Goal: Navigation & Orientation: Find specific page/section

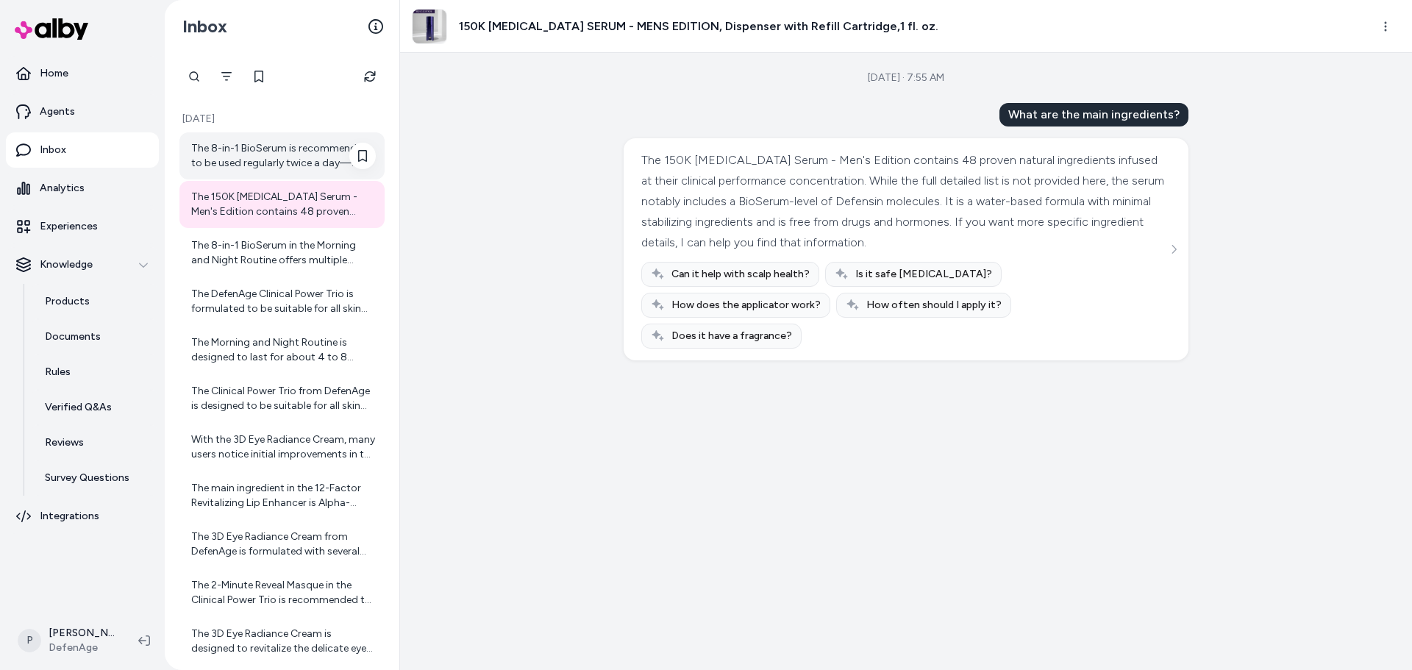
click at [239, 149] on div "The 8-in-1 BioSerum is recommended to be used regularly twice a day—morning and…" at bounding box center [283, 155] width 185 height 29
click at [283, 160] on div "The 8-in-1 BioSerum is recommended to be used regularly twice a day—morning and…" at bounding box center [283, 155] width 185 height 29
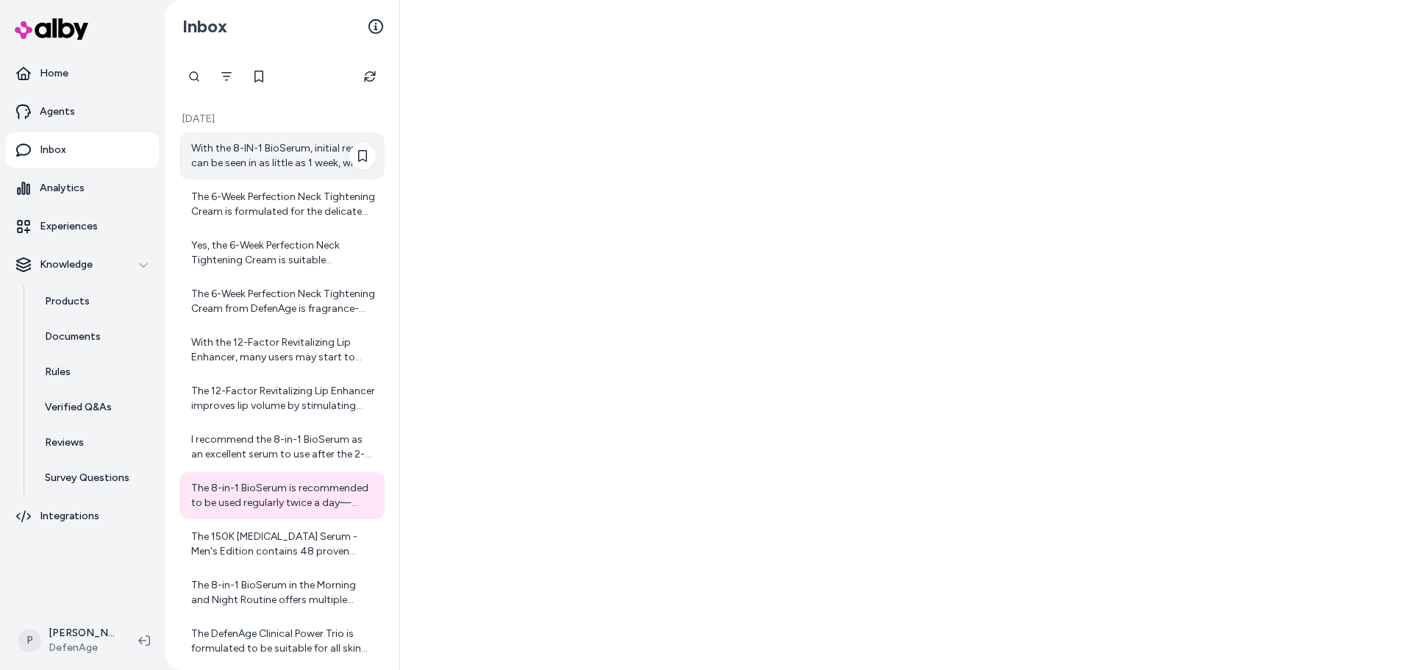
click at [276, 163] on div "With the 8-IN-1 BioSerum, initial results can be seen in as little as 1 week, w…" at bounding box center [283, 155] width 185 height 29
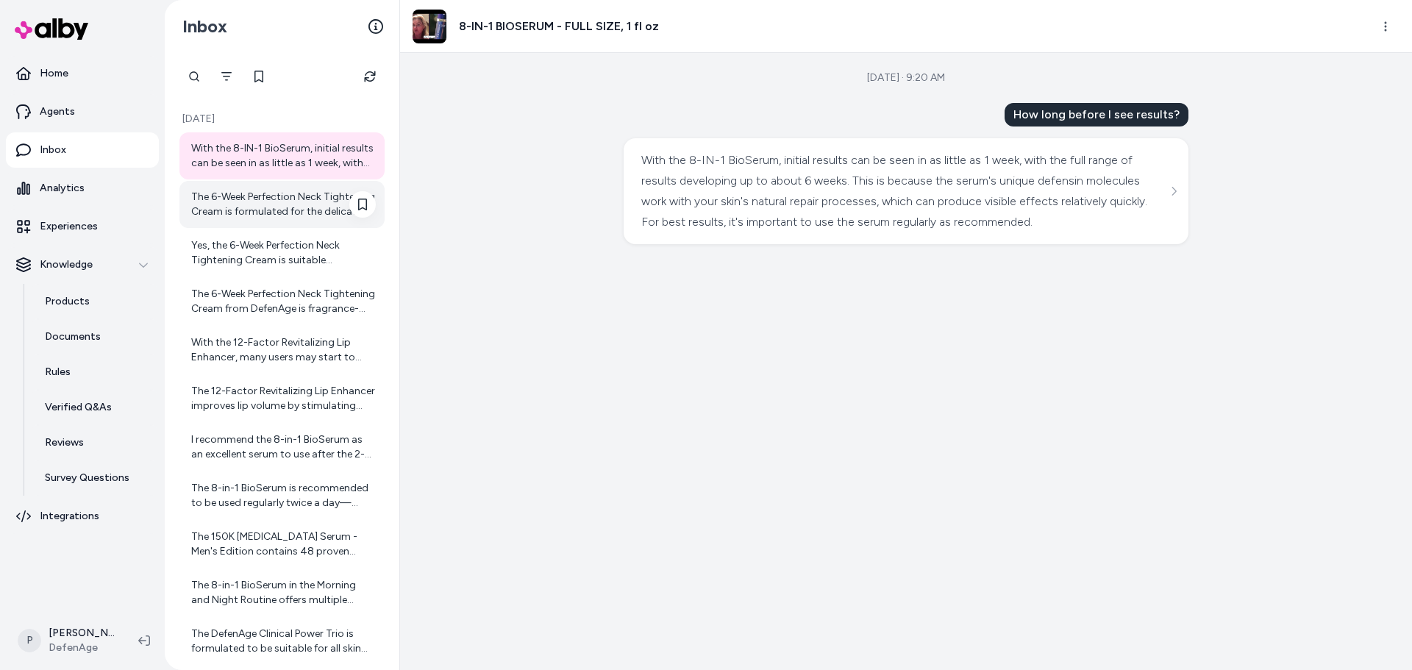
click at [266, 187] on div "The 6-Week Perfection Neck Tightening Cream is formulated for the delicate skin…" at bounding box center [281, 204] width 205 height 47
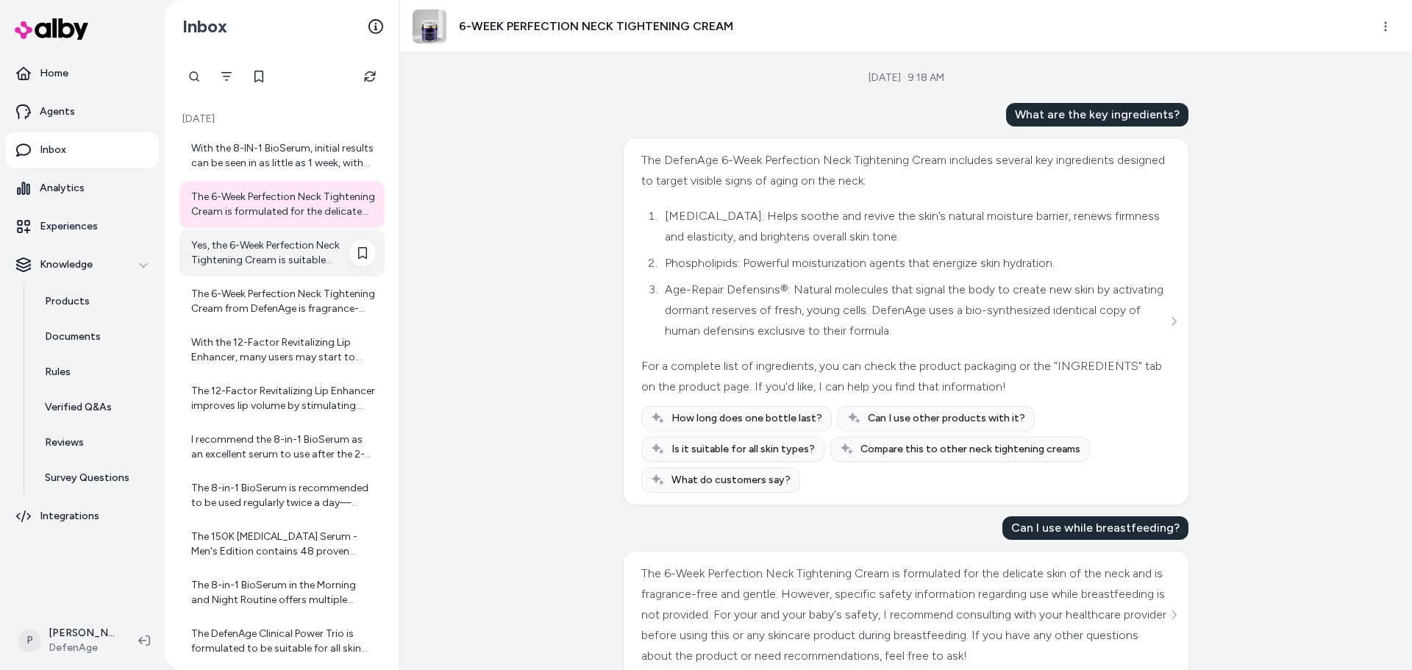
click at [246, 248] on div "Yes, the 6-Week Perfection Neck Tightening Cream is suitable [MEDICAL_DATA]. It…" at bounding box center [283, 252] width 185 height 29
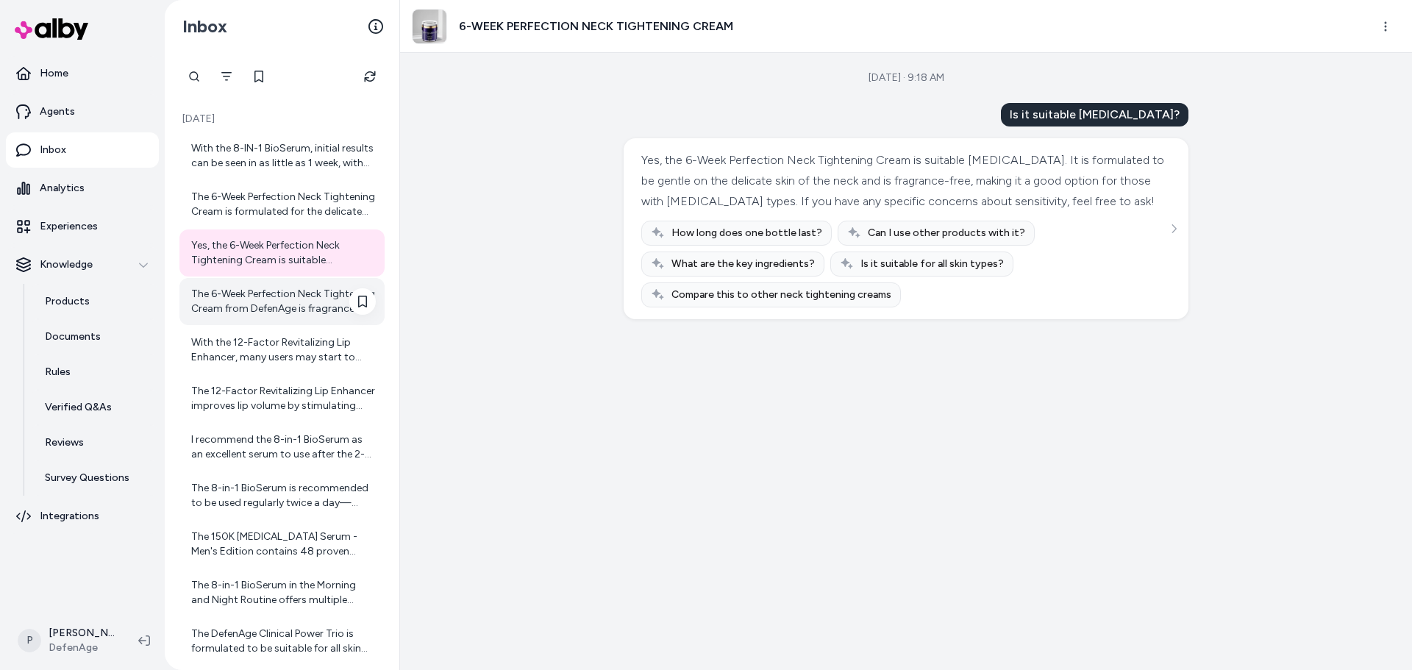
click at [278, 288] on div "The 6-Week Perfection Neck Tightening Cream from DefenAge is fragrance-free. Wh…" at bounding box center [283, 301] width 185 height 29
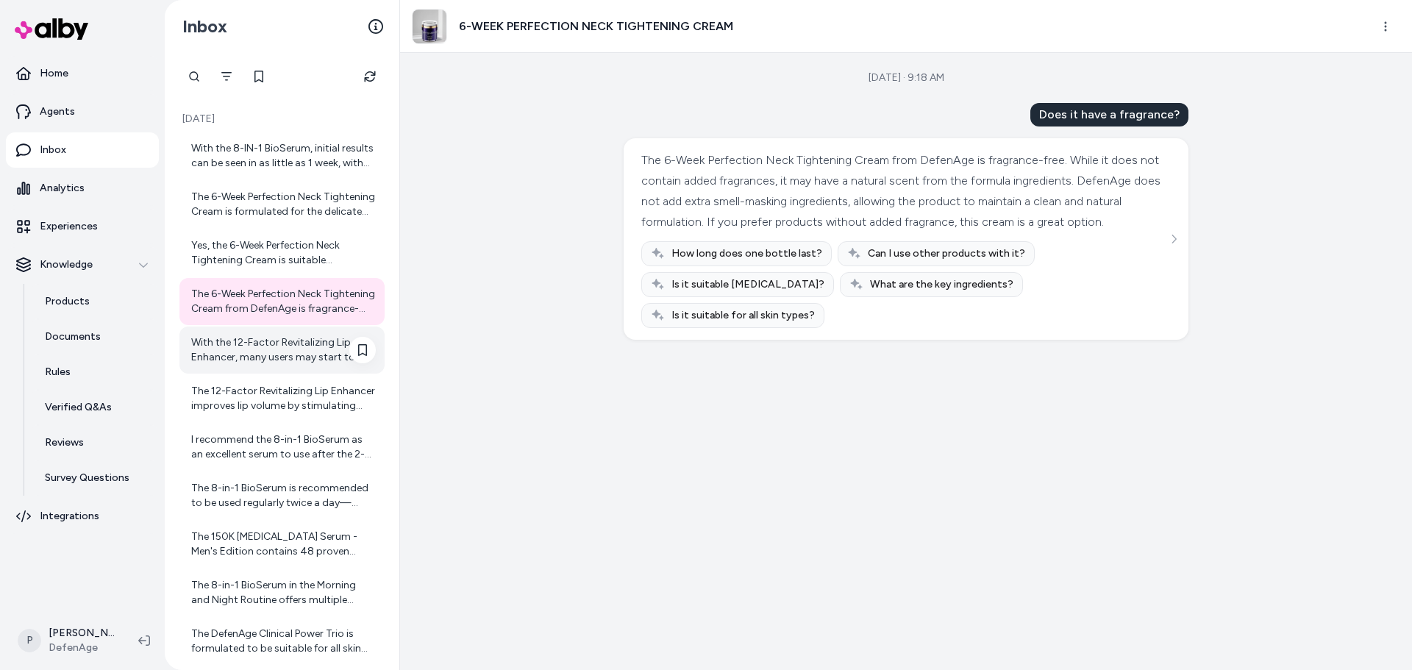
click at [300, 351] on div "With the 12-Factor Revitalizing Lip Enhancer, many users may start to notice in…" at bounding box center [283, 349] width 185 height 29
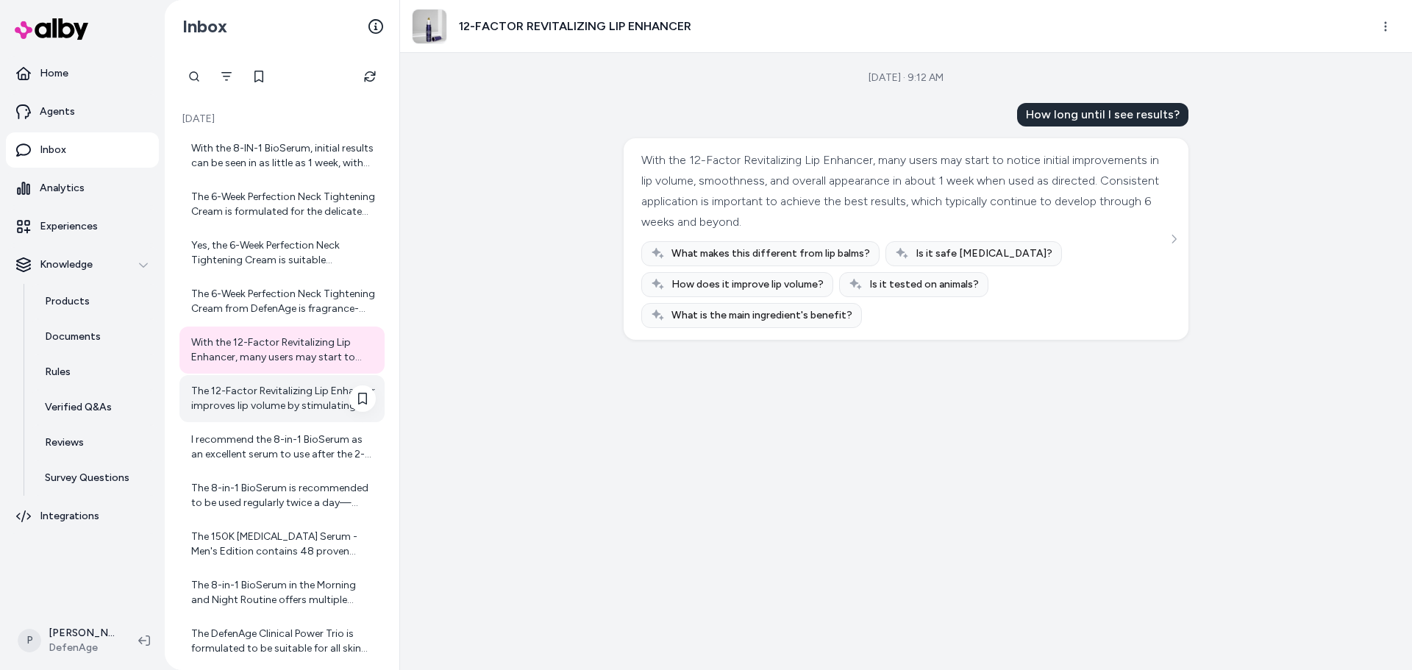
click at [261, 401] on div "The 12-Factor Revitalizing Lip Enhancer improves lip volume by stimulating your…" at bounding box center [283, 398] width 185 height 29
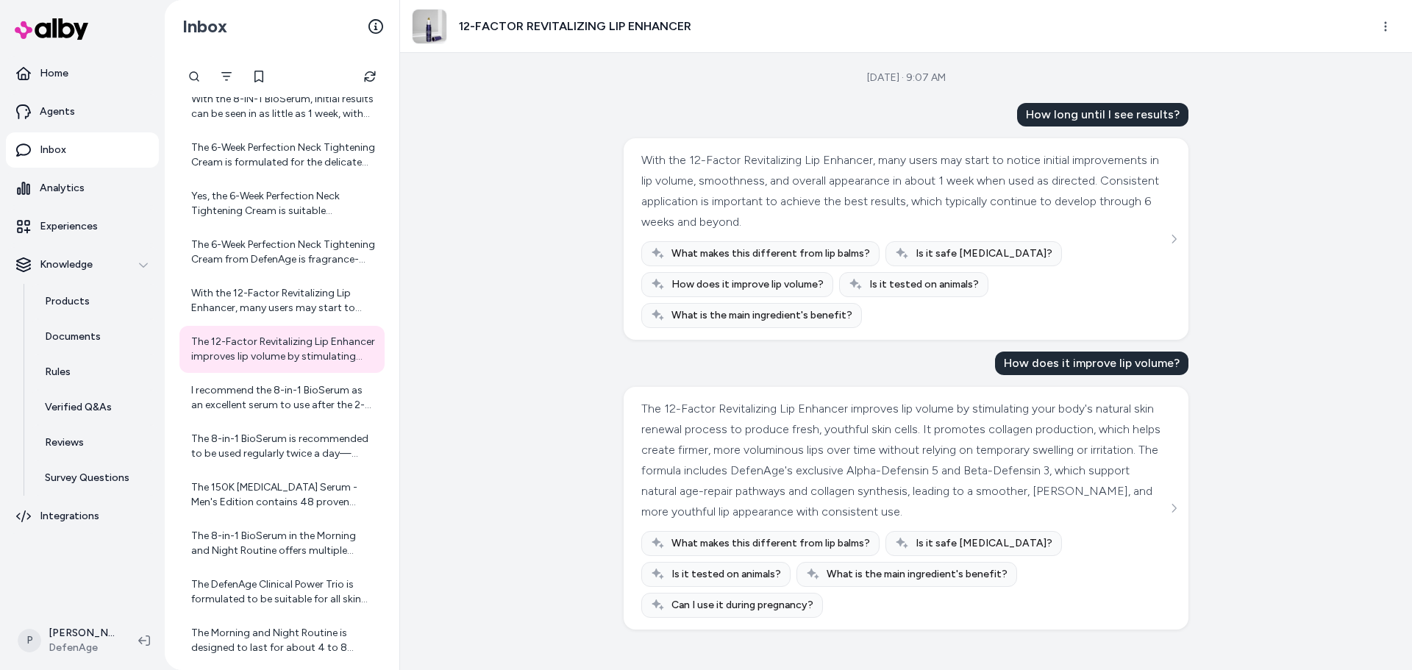
scroll to position [74, 0]
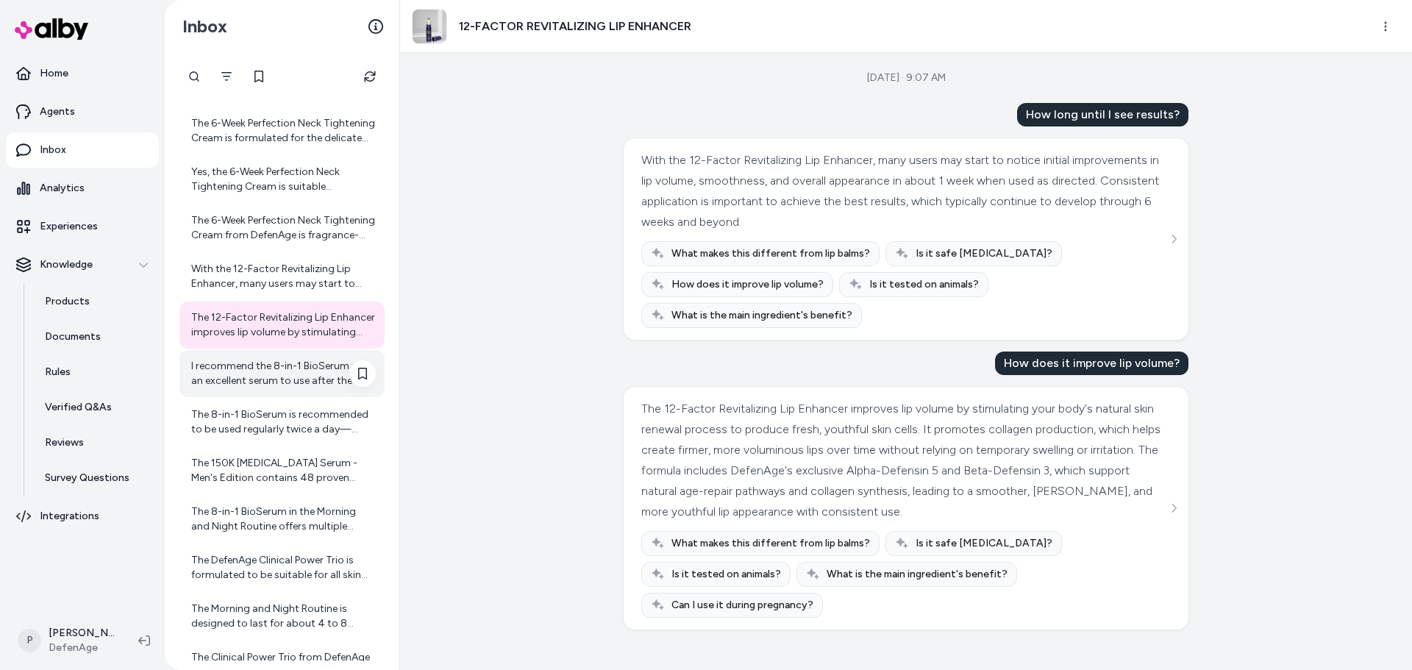
click at [281, 390] on div "I recommend the 8-in-1 BioSerum as an excellent serum to use after the 2-Minute…" at bounding box center [281, 373] width 205 height 47
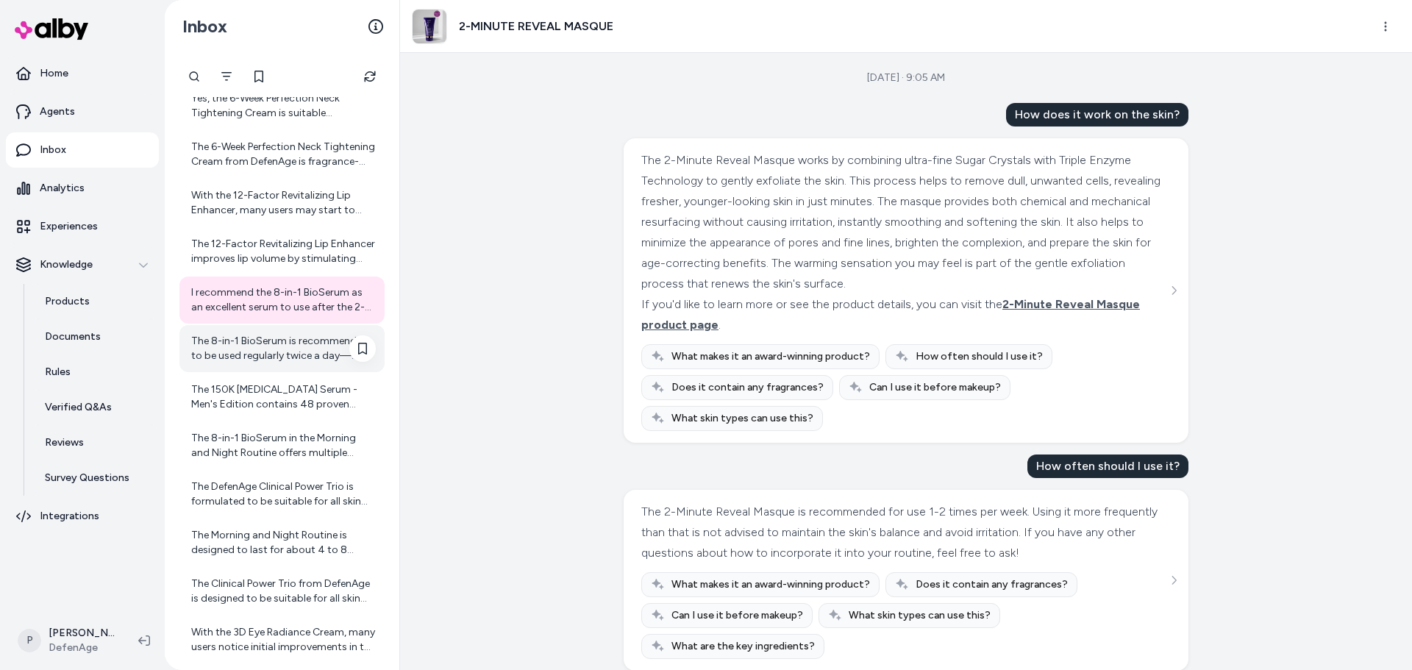
click at [274, 335] on div "The 8-in-1 BioSerum is recommended to be used regularly twice a day—morning and…" at bounding box center [283, 348] width 185 height 29
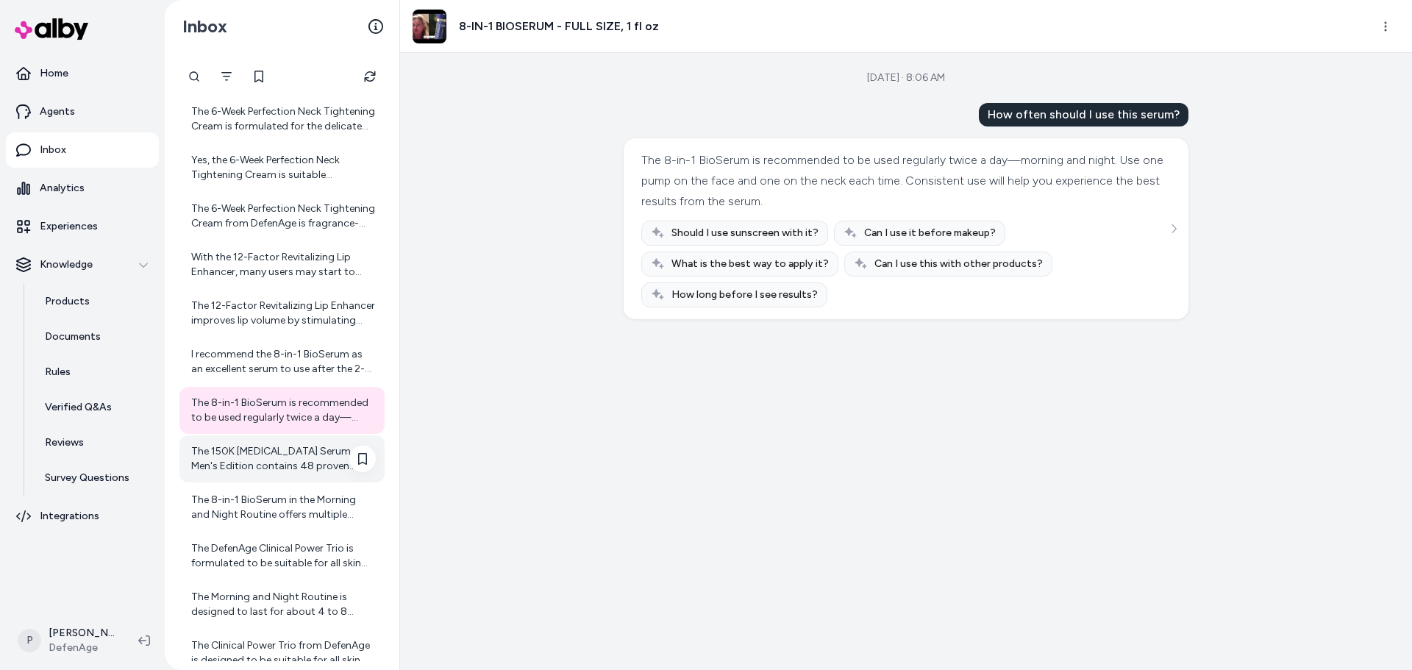
scroll to position [221, 0]
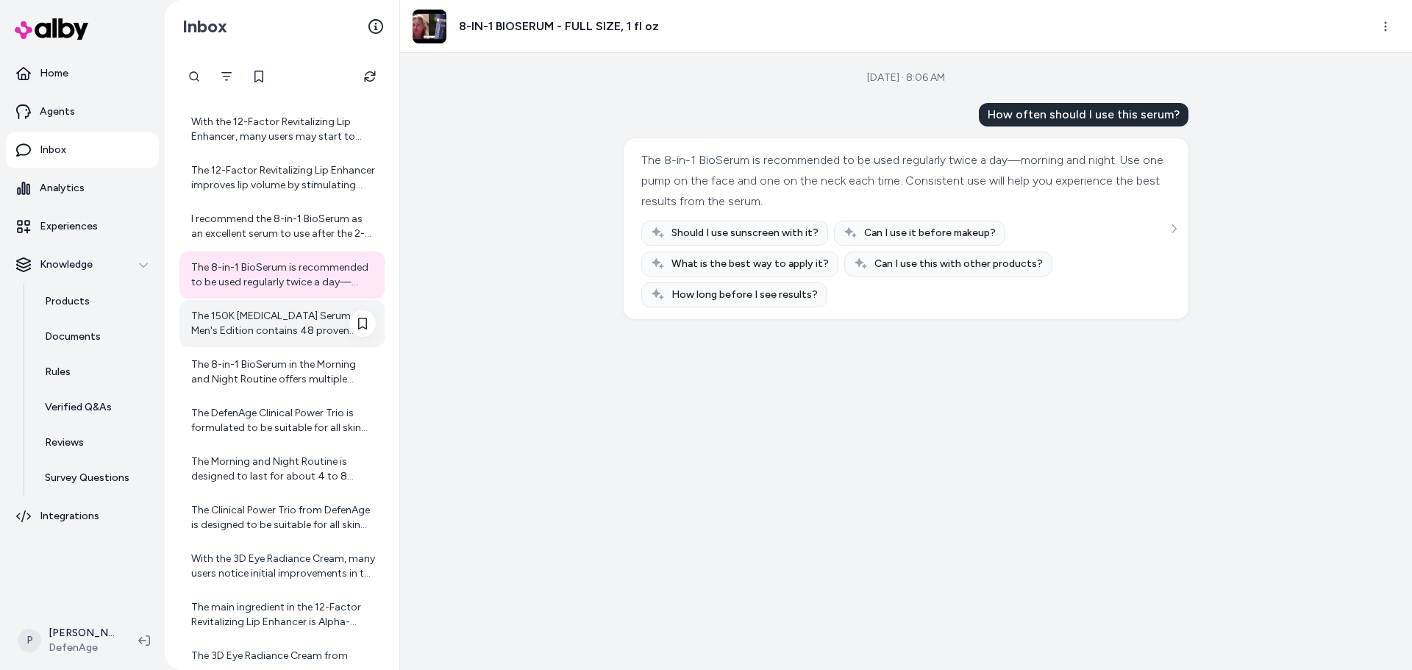
click at [298, 331] on div "The 150K [MEDICAL_DATA] Serum - Men's Edition contains 48 proven natural ingred…" at bounding box center [283, 323] width 185 height 29
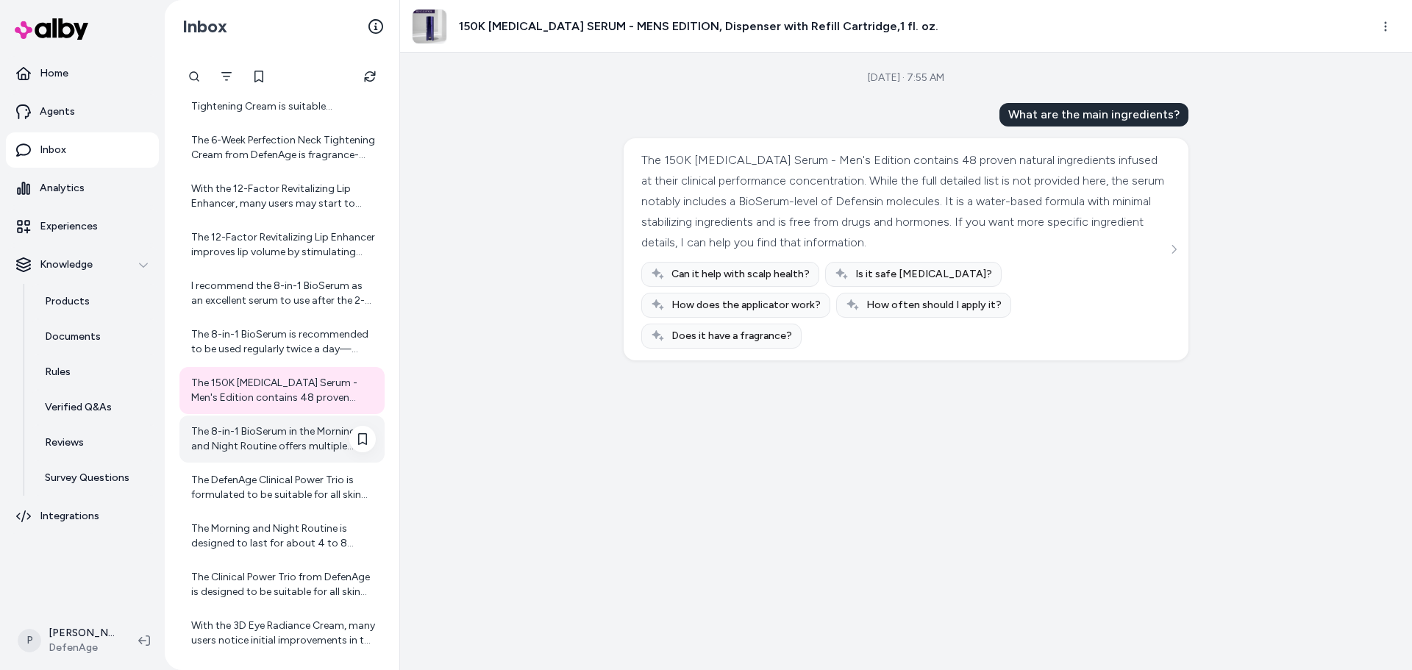
scroll to position [294, 0]
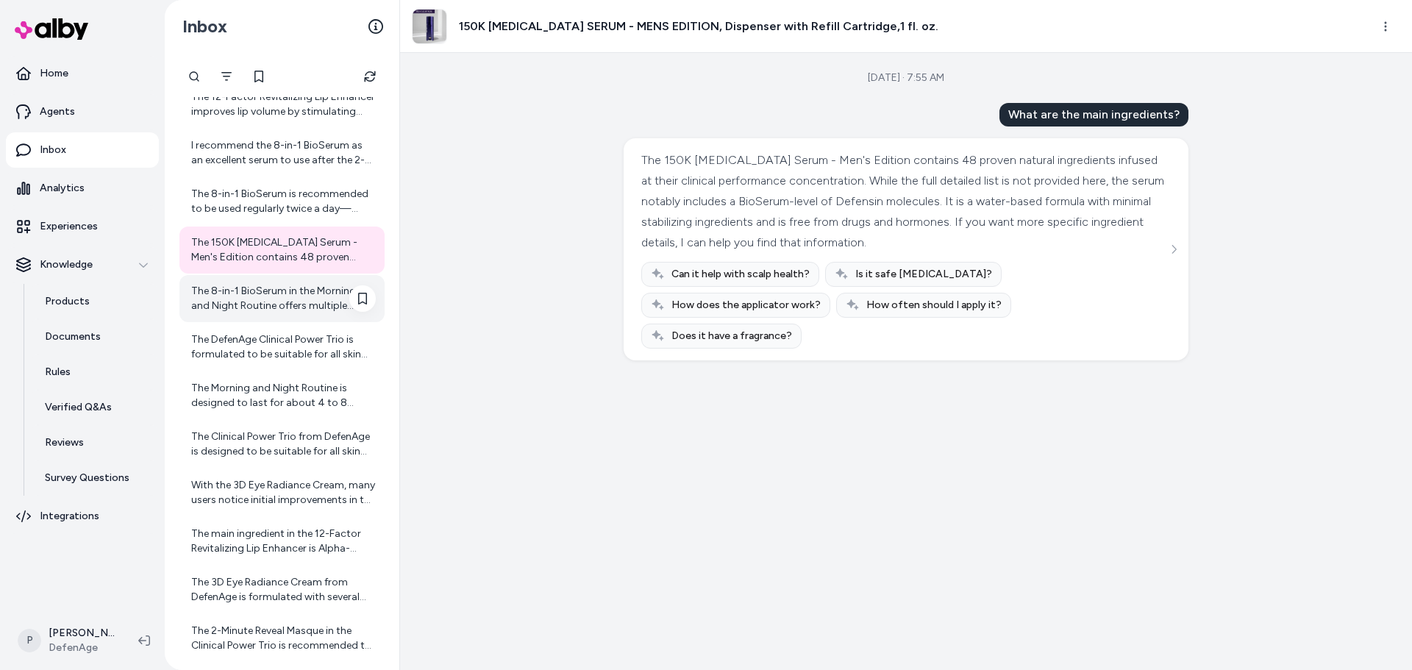
click at [294, 308] on div "The 8-in-1 BioSerum in the Morning and Night Routine offers multiple benefits. …" at bounding box center [283, 298] width 185 height 29
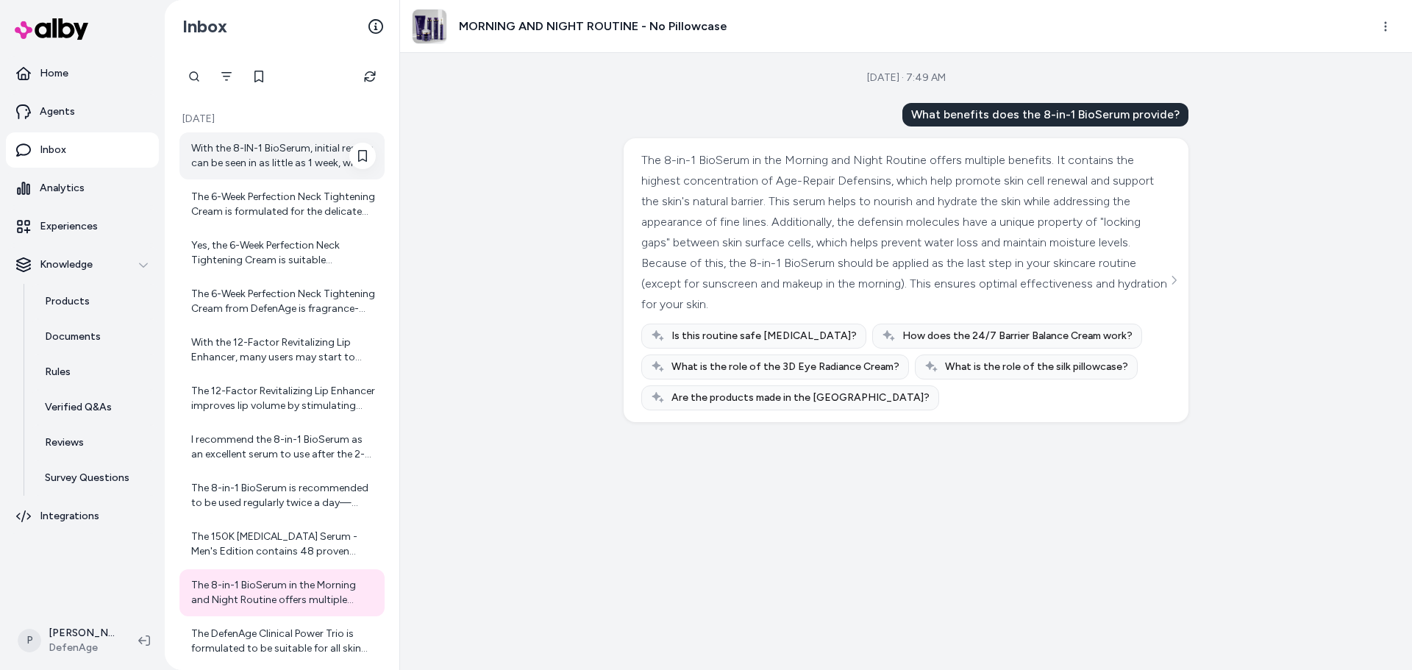
click at [221, 149] on div "With the 8-IN-1 BioSerum, initial results can be seen in as little as 1 week, w…" at bounding box center [283, 155] width 185 height 29
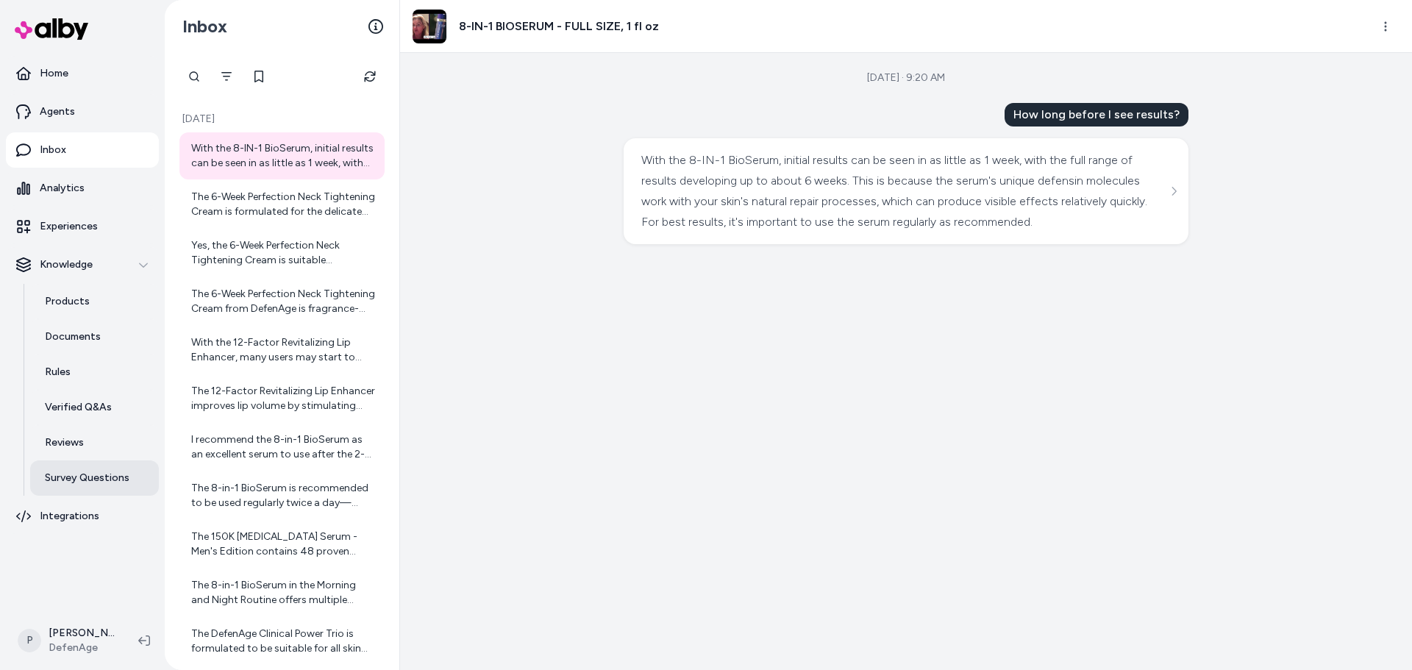
click at [94, 475] on p "Survey Questions" at bounding box center [87, 478] width 85 height 15
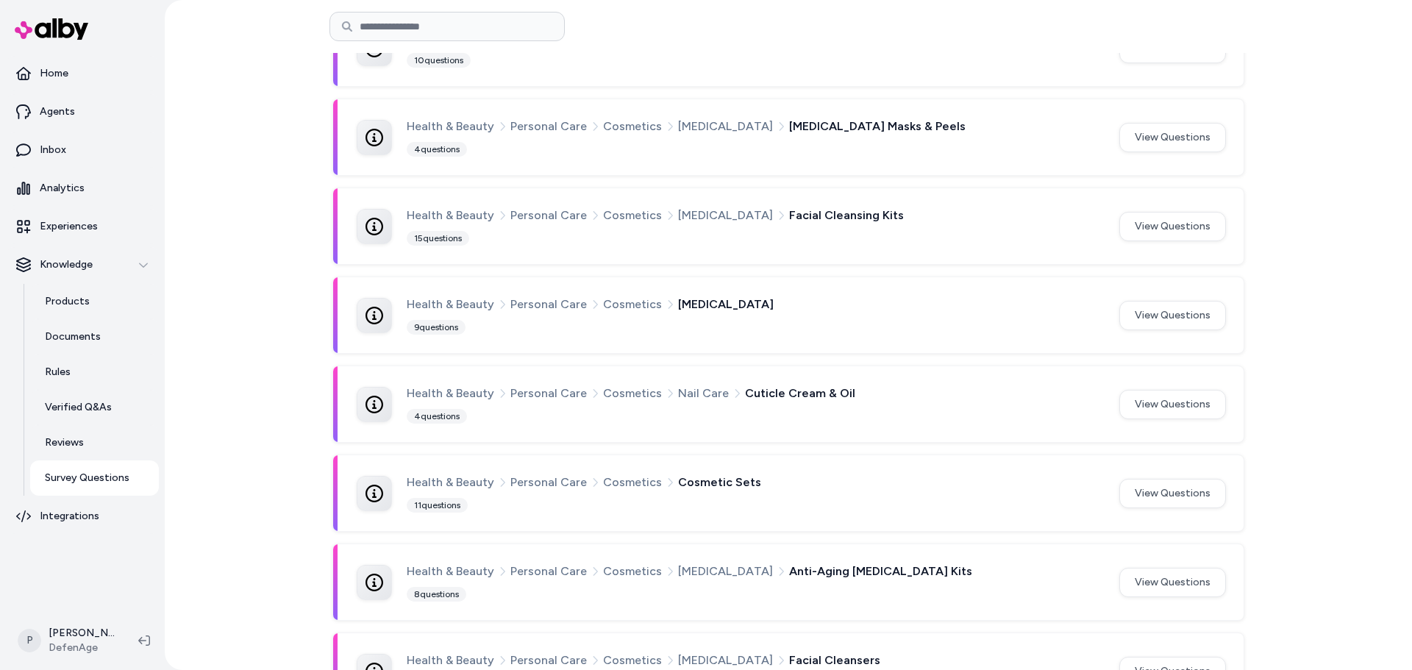
scroll to position [667, 0]
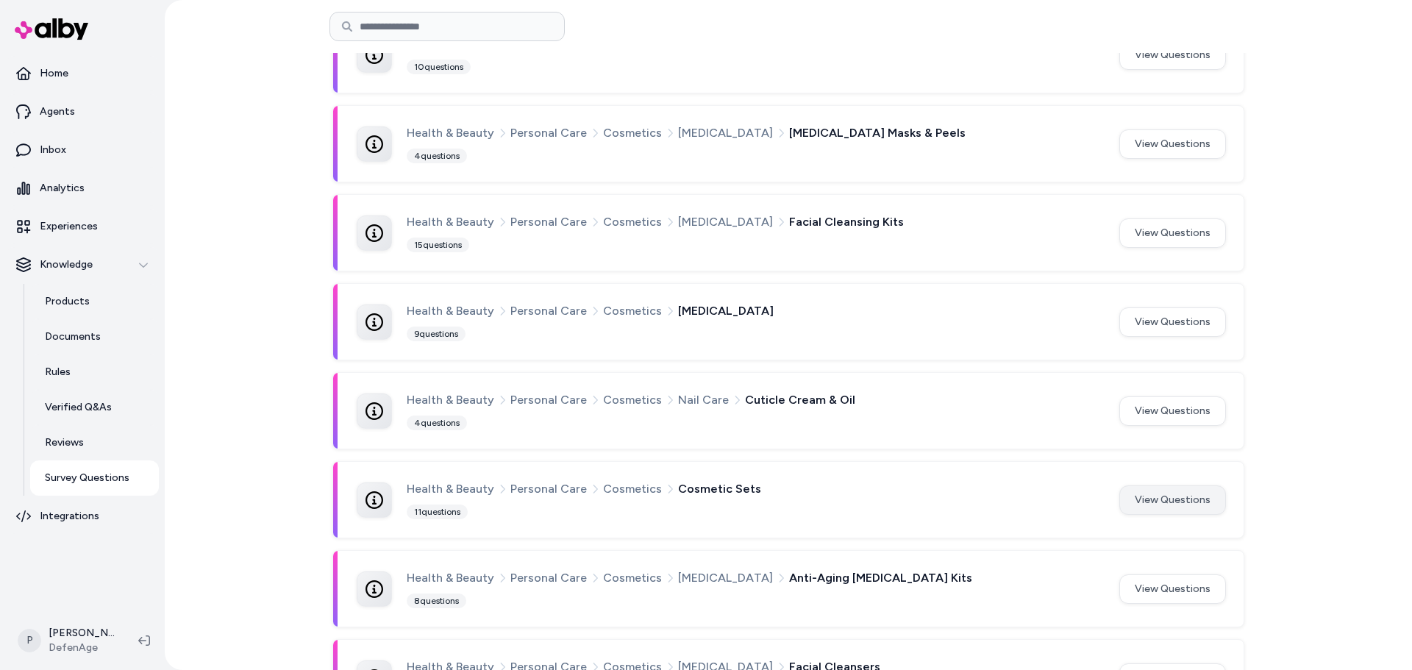
click at [1171, 507] on button "View Questions" at bounding box center [1172, 499] width 107 height 29
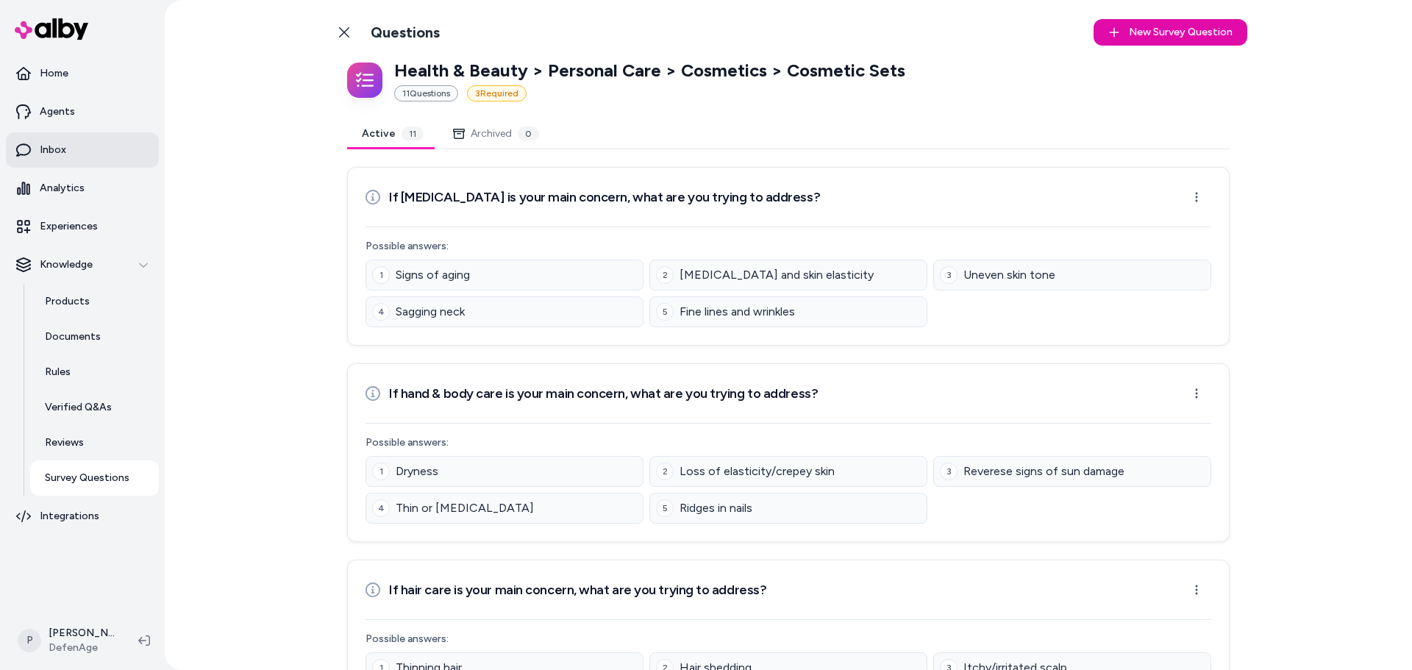
click at [84, 155] on link "Inbox" at bounding box center [82, 149] width 153 height 35
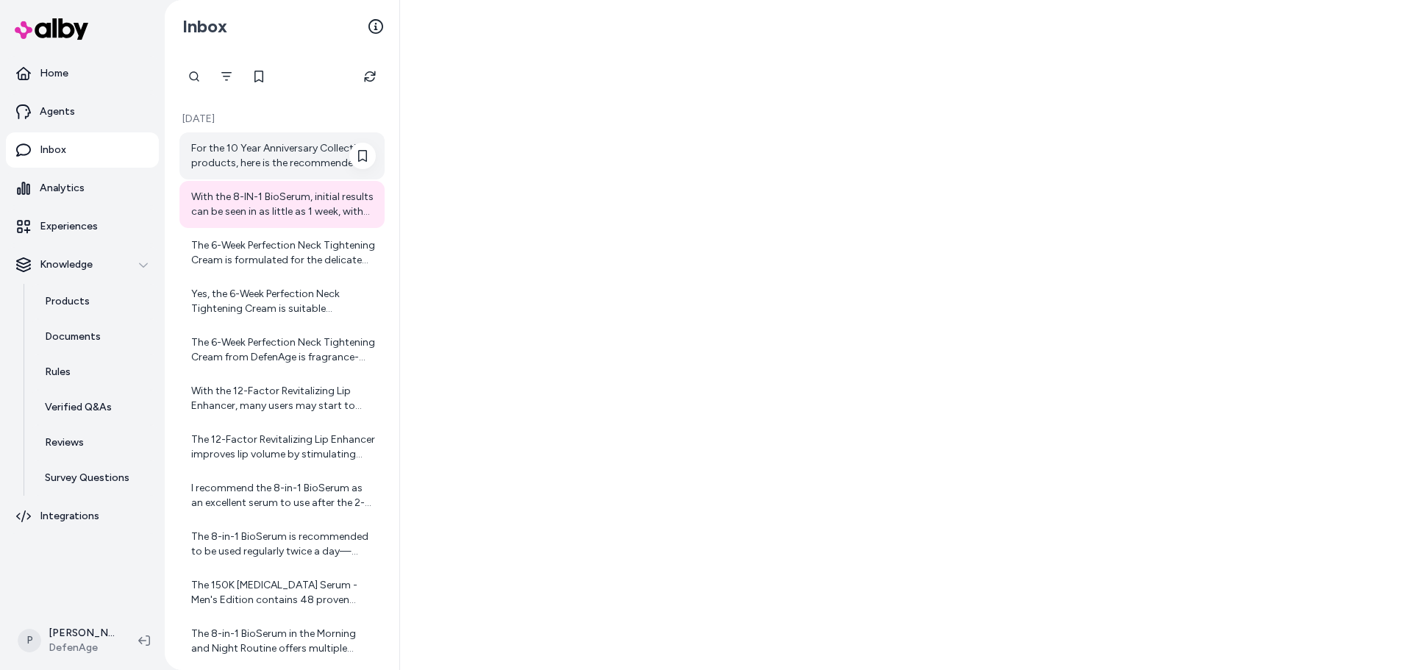
click at [286, 146] on div "For the 10 Year Anniversary Collection products, here is the recommended freque…" at bounding box center [283, 155] width 185 height 29
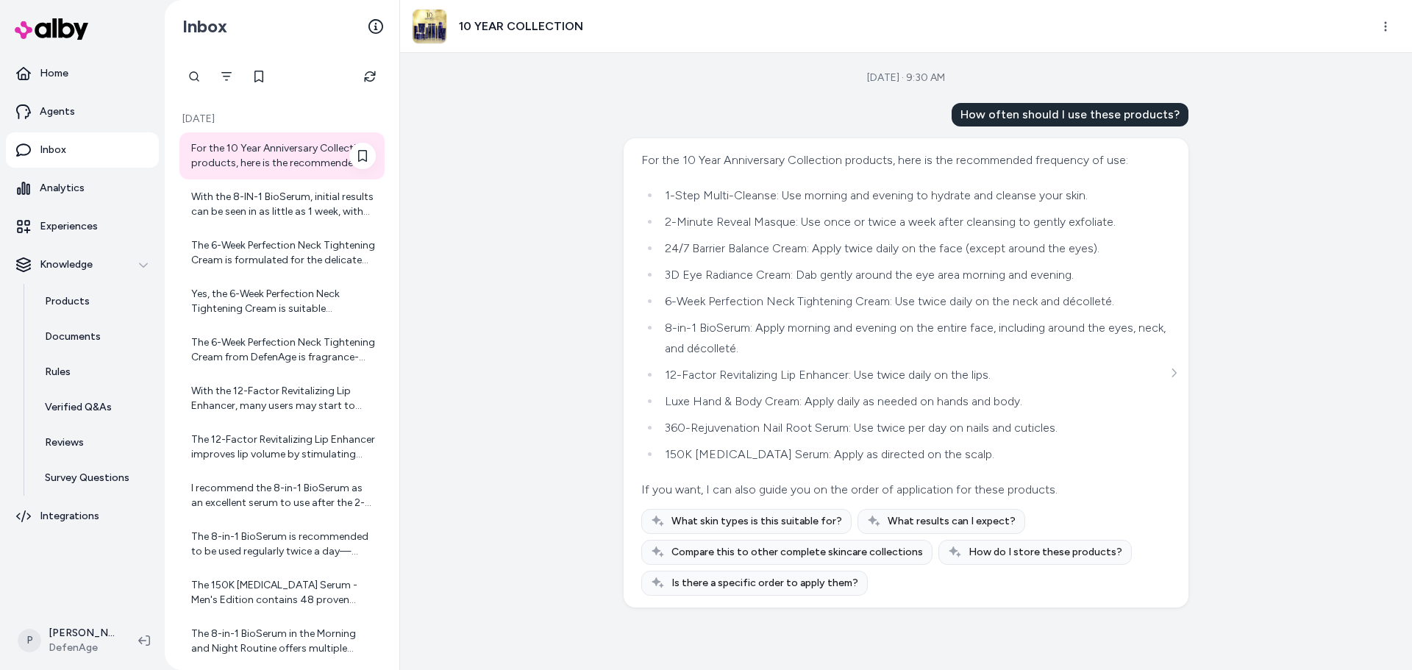
click at [249, 172] on div "For the 10 Year Anniversary Collection products, here is the recommended freque…" at bounding box center [281, 155] width 205 height 47
